Goal: Task Accomplishment & Management: Manage account settings

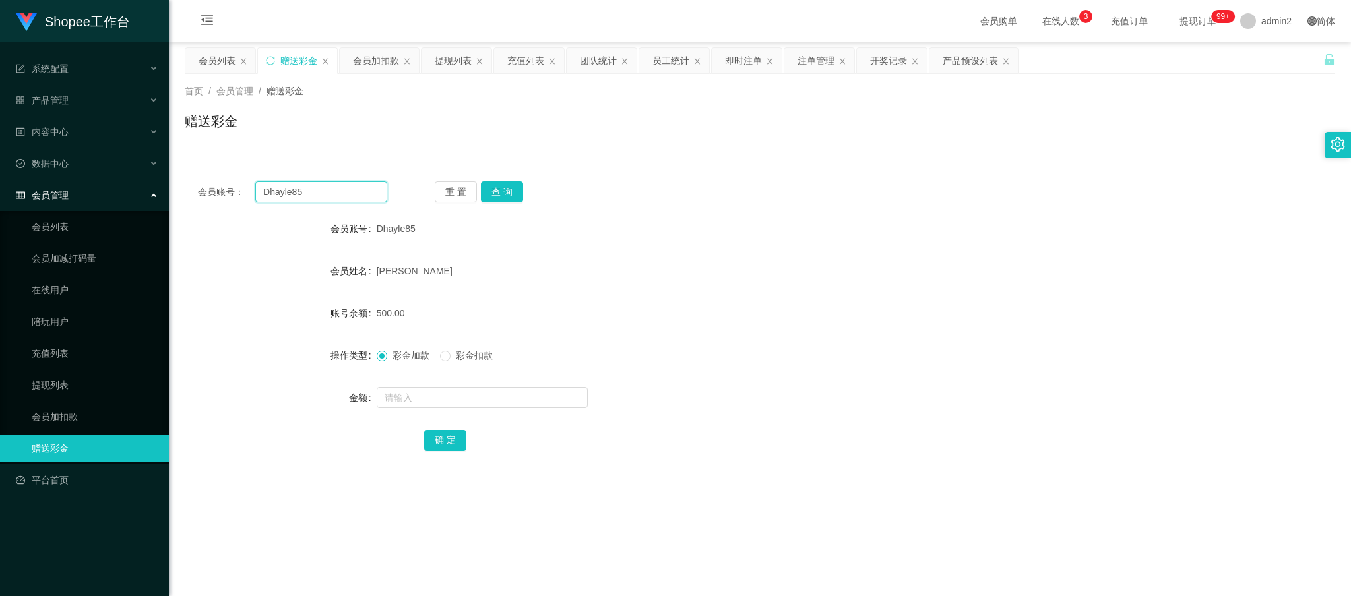
click at [339, 197] on input "Dhayle85" at bounding box center [321, 191] width 132 height 21
drag, startPoint x: 339, startPoint y: 197, endPoint x: 456, endPoint y: 201, distance: 117.5
click at [341, 197] on input "Dhayle85" at bounding box center [321, 191] width 132 height 21
paste input "18676471447"
type input "18676471447"
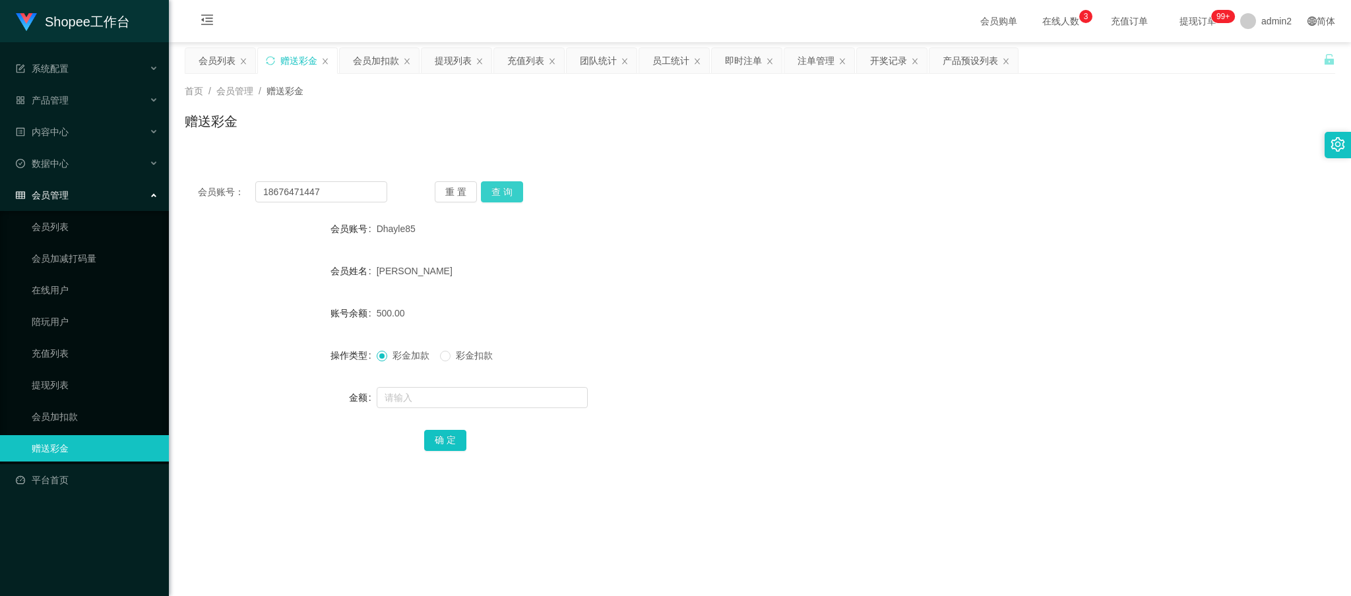
drag, startPoint x: 502, startPoint y: 192, endPoint x: 505, endPoint y: 230, distance: 37.7
click at [502, 192] on button "查 询" at bounding box center [502, 191] width 42 height 21
click at [498, 396] on input "text" at bounding box center [482, 397] width 211 height 21
type input "500"
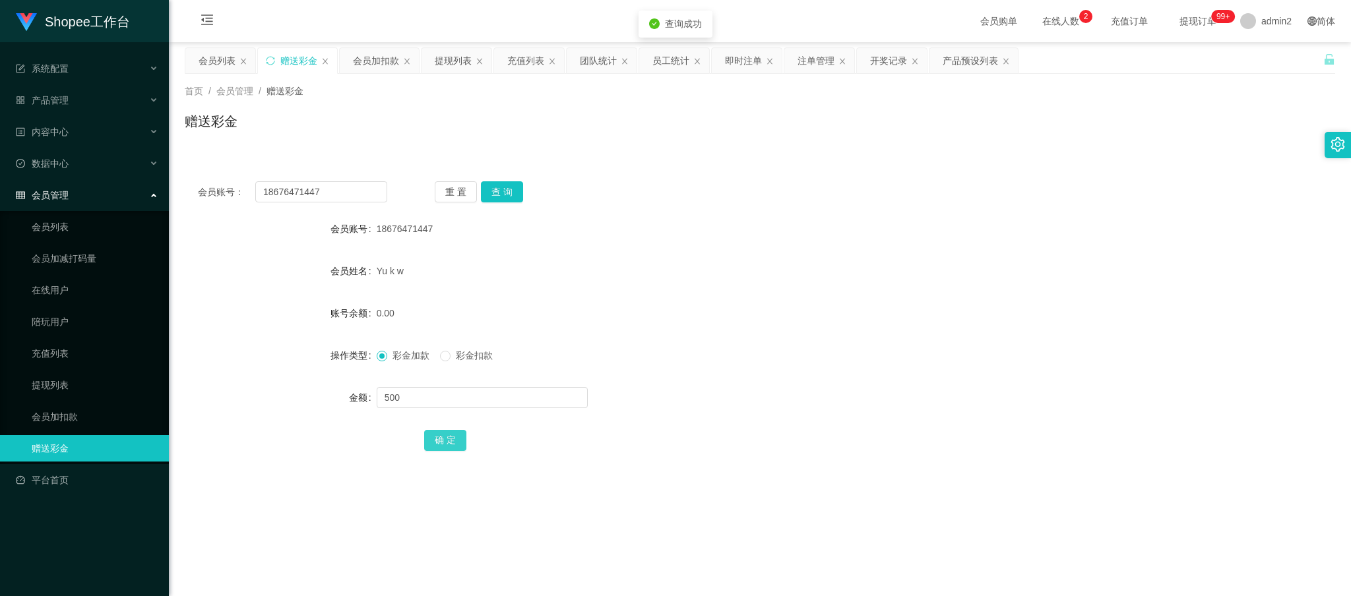
drag, startPoint x: 437, startPoint y: 439, endPoint x: 445, endPoint y: 435, distance: 8.6
click at [437, 440] on button "确 定" at bounding box center [445, 440] width 42 height 21
click at [762, 360] on div "彩金加款 彩金扣款" at bounding box center [712, 355] width 671 height 26
click at [385, 61] on div "会员加扣款" at bounding box center [376, 60] width 46 height 25
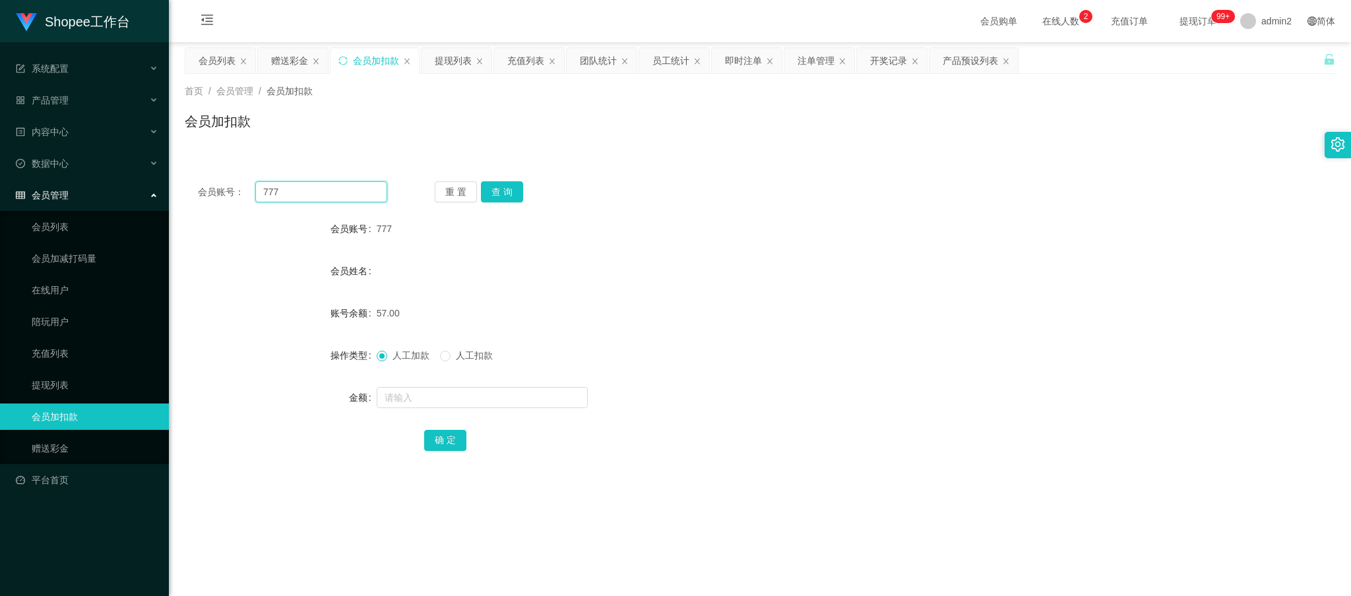
click at [342, 192] on input "777" at bounding box center [321, 191] width 132 height 21
drag, startPoint x: 509, startPoint y: 193, endPoint x: 509, endPoint y: 222, distance: 29.7
click at [509, 193] on button "查 询" at bounding box center [502, 191] width 42 height 21
click at [462, 399] on input "text" at bounding box center [482, 397] width 211 height 21
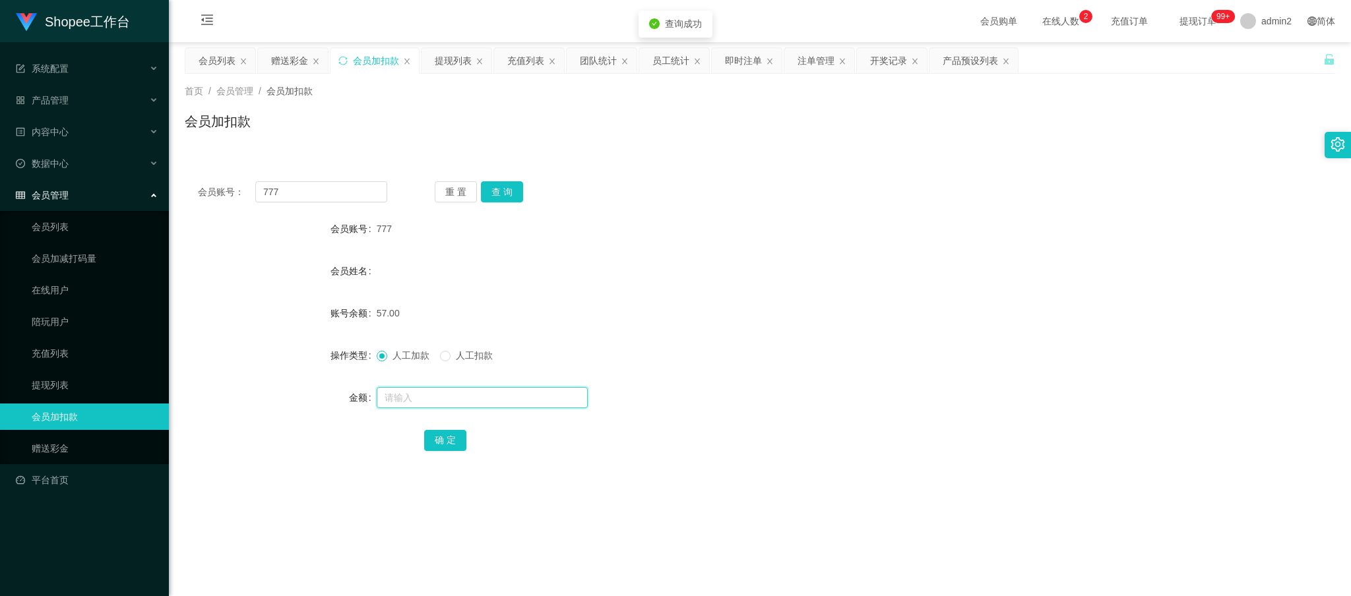
click at [462, 399] on input "text" at bounding box center [482, 397] width 211 height 21
type input "57"
drag, startPoint x: 435, startPoint y: 439, endPoint x: 482, endPoint y: 431, distance: 47.4
click at [435, 439] on button "确 定" at bounding box center [445, 440] width 42 height 21
drag, startPoint x: 1109, startPoint y: 531, endPoint x: 1015, endPoint y: 443, distance: 128.8
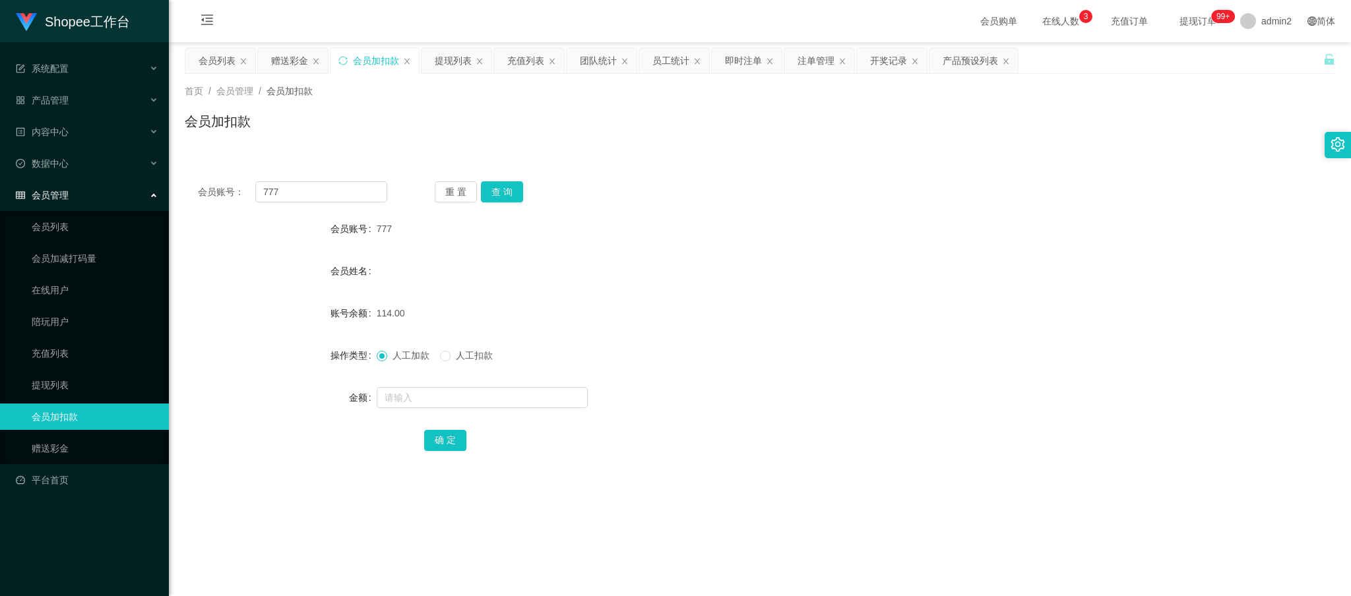
click at [1108, 526] on main "关闭左侧 关闭右侧 关闭其它 刷新页面 会员列表 赠送彩金 会员加扣款 提现列表 充值列表 团队统计 员工统计 即时注单 注单管理 开奖记录 产品预设列表 首…" at bounding box center [760, 328] width 1182 height 573
click at [291, 68] on div "赠送彩金" at bounding box center [289, 60] width 37 height 25
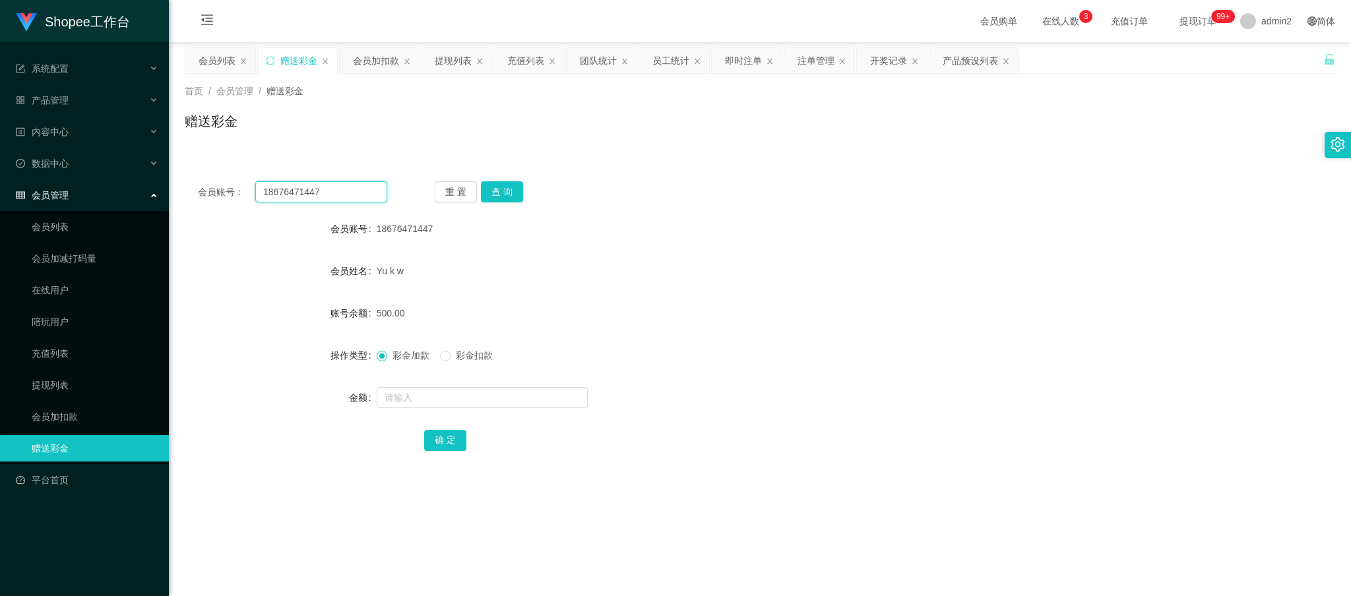
click at [340, 188] on input "18676471447" at bounding box center [321, 191] width 132 height 21
drag, startPoint x: 340, startPoint y: 188, endPoint x: 469, endPoint y: 208, distance: 130.1
click at [341, 188] on input "18676471447" at bounding box center [321, 191] width 132 height 21
paste input "Kinho1314"
type input "Kinho1314"
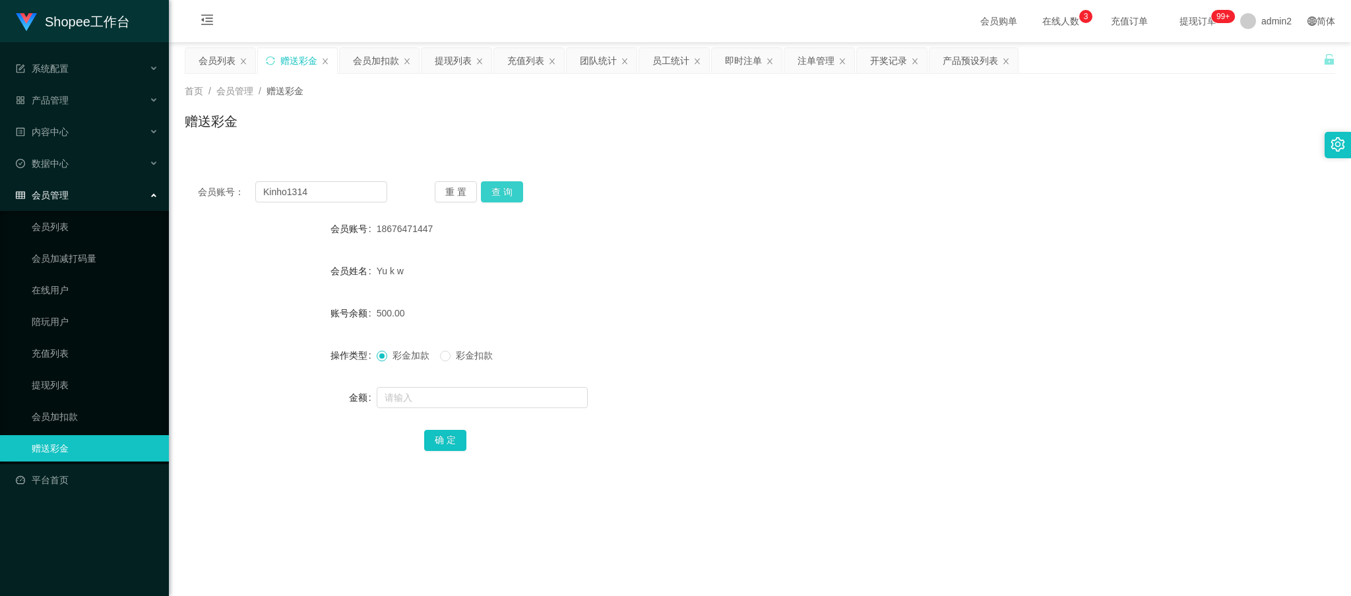
click at [505, 197] on button "查 询" at bounding box center [502, 191] width 42 height 21
click at [519, 402] on input "text" at bounding box center [482, 397] width 211 height 21
type input "500"
drag, startPoint x: 433, startPoint y: 442, endPoint x: 551, endPoint y: 416, distance: 121.0
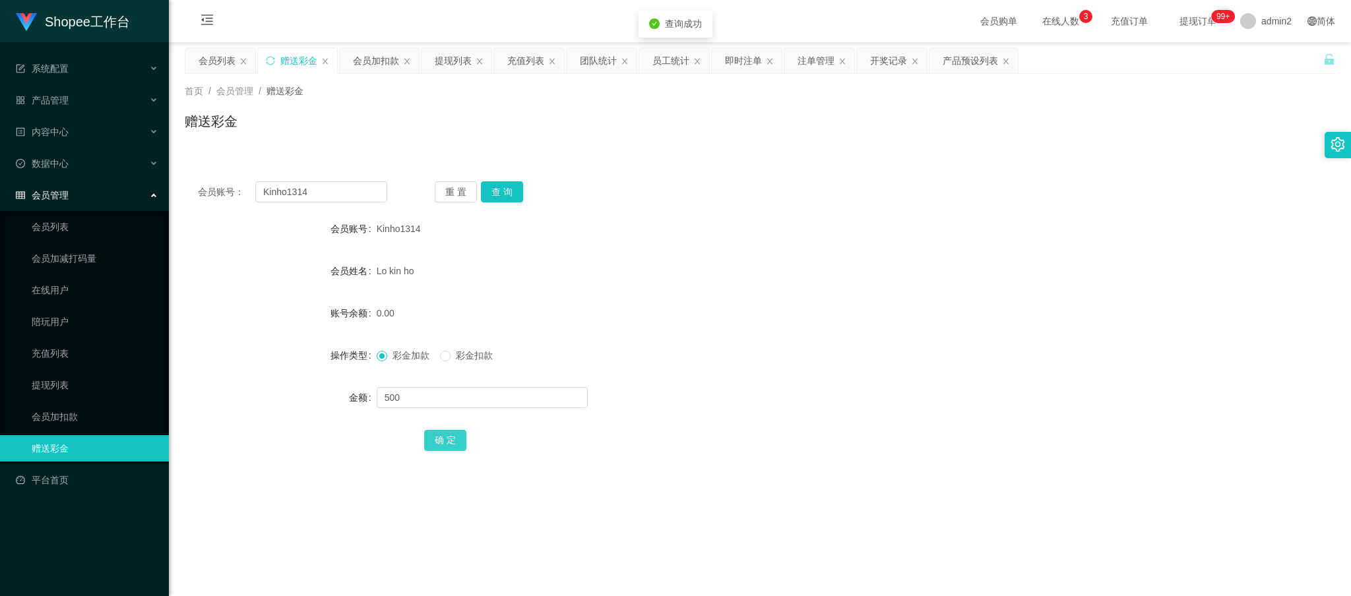
click at [434, 442] on button "确 定" at bounding box center [445, 440] width 42 height 21
click at [804, 360] on div "彩金加款 彩金扣款" at bounding box center [712, 355] width 671 height 26
click at [380, 61] on div "会员加扣款" at bounding box center [376, 60] width 46 height 25
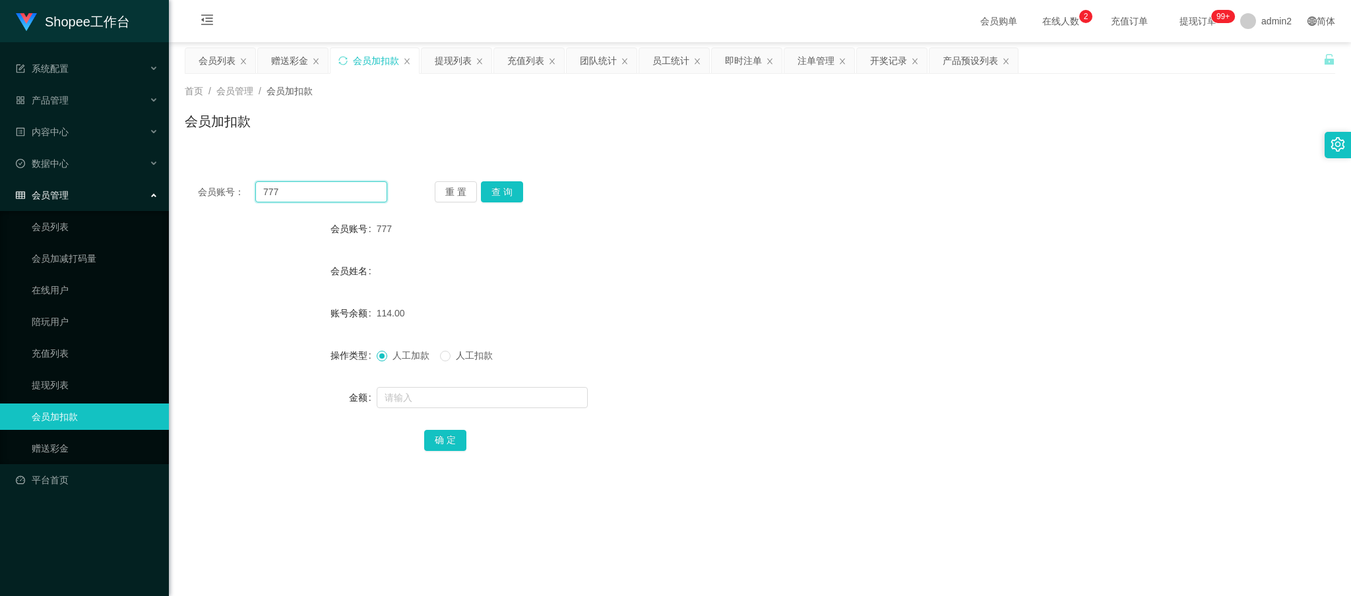
click at [354, 195] on input "777" at bounding box center [321, 191] width 132 height 21
click at [511, 189] on button "查 询" at bounding box center [502, 191] width 42 height 21
click at [499, 398] on input "text" at bounding box center [482, 397] width 211 height 21
click at [497, 398] on input "text" at bounding box center [482, 397] width 211 height 21
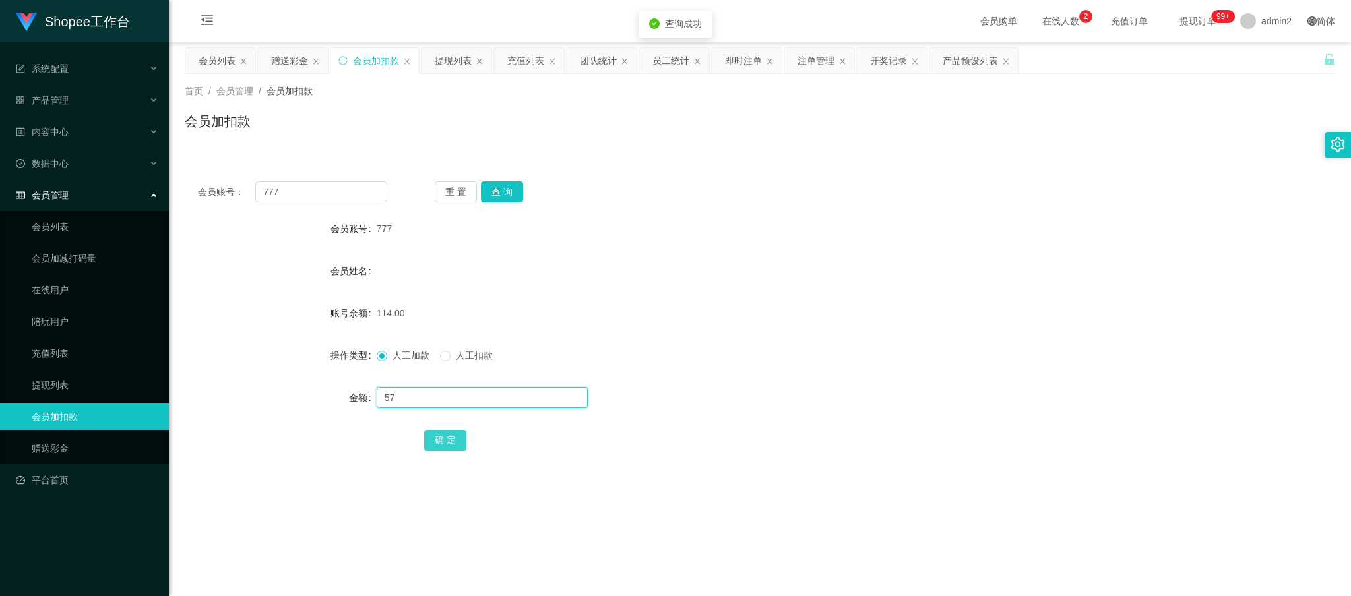
type input "57"
click at [441, 437] on button "确 定" at bounding box center [445, 440] width 42 height 21
click at [1086, 534] on main "关闭左侧 关闭右侧 关闭其它 刷新页面 会员列表 赠送彩金 会员加扣款 提现列表 充值列表 团队统计 员工统计 即时注单 注单管理 开奖记录 产品预设列表 首…" at bounding box center [760, 328] width 1182 height 573
click at [451, 65] on div "提现列表" at bounding box center [453, 60] width 37 height 25
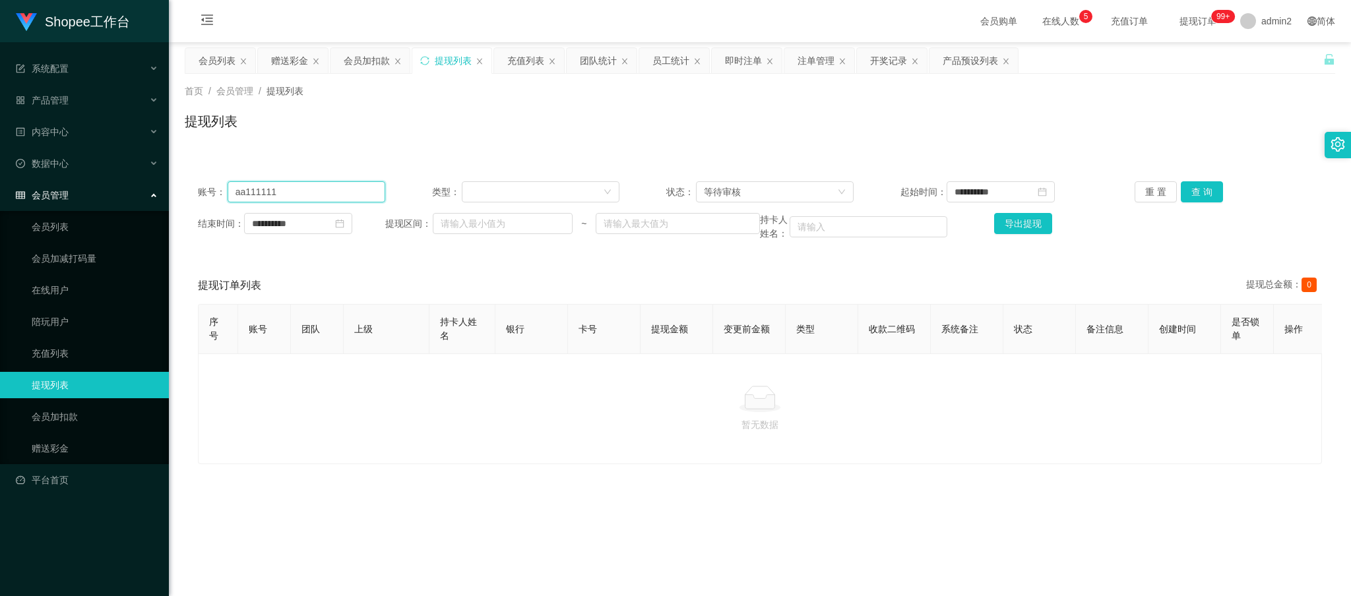
click at [352, 193] on input "aa111111" at bounding box center [307, 191] width 158 height 21
paste input "Kinho1314"
type input "Kinho1314"
click at [1197, 183] on button "查 询" at bounding box center [1202, 191] width 42 height 21
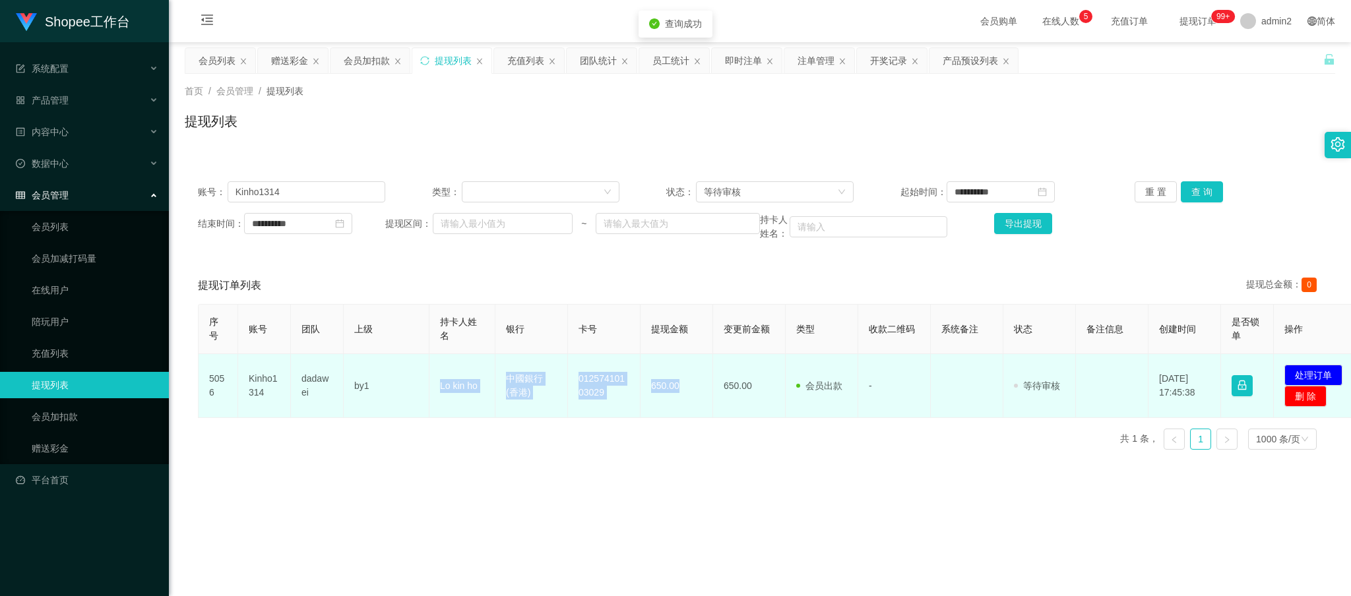
drag, startPoint x: 429, startPoint y: 373, endPoint x: 698, endPoint y: 392, distance: 269.2
click at [698, 392] on tr "5056 Kinho1314 dadawei by1 Lo kin ho 中國銀行 (香港) 01257410103029 650.00 650.00 会员出…" at bounding box center [780, 386] width 1163 height 64
copy tr "Lo kin ho 中國銀行 (香港) 01257410103029 650.00"
click at [1305, 368] on button "处理订单" at bounding box center [1313, 375] width 58 height 21
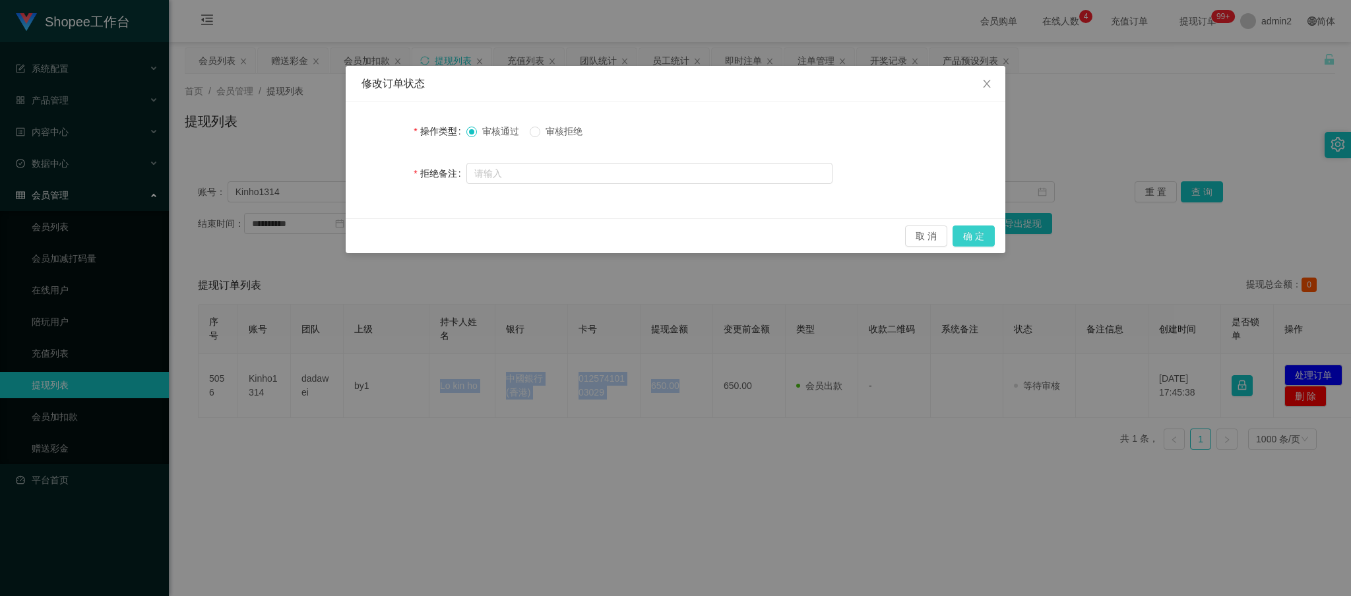
click at [985, 234] on button "确 定" at bounding box center [974, 236] width 42 height 21
